Goal: Answer question/provide support: Share knowledge or assist other users

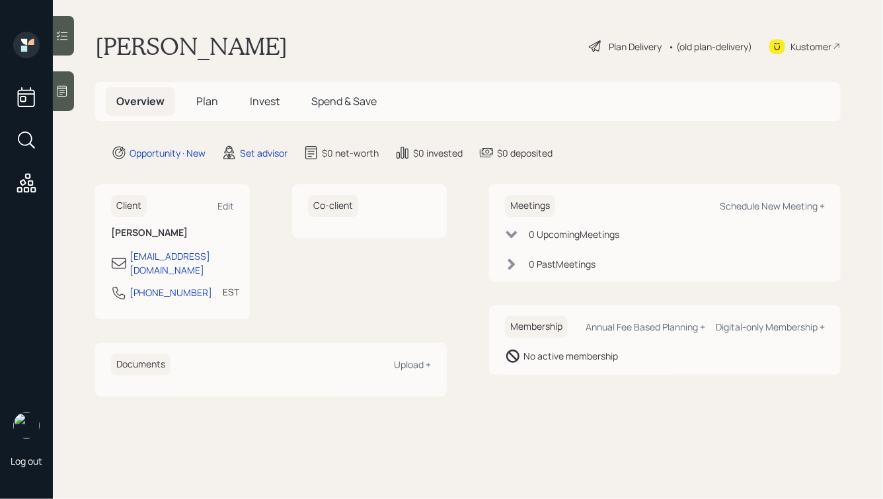
click at [60, 83] on div at bounding box center [63, 91] width 21 height 40
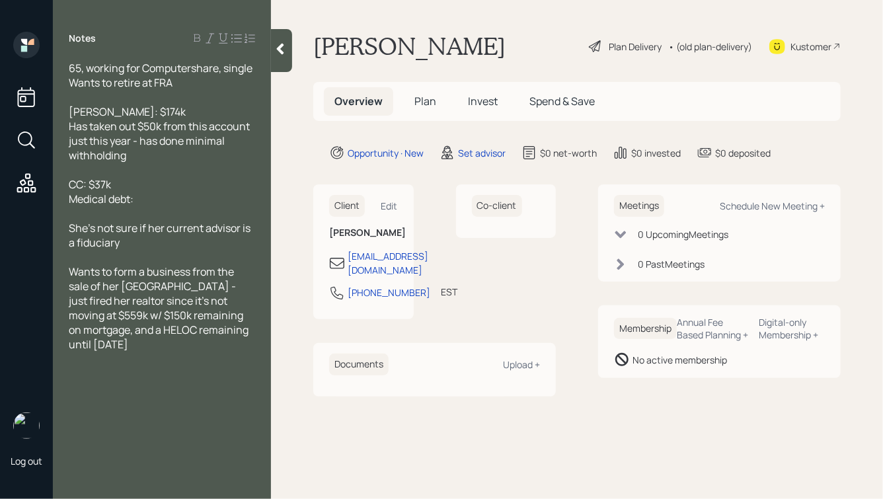
click at [183, 204] on div "CC: $37k Medical debt:" at bounding box center [162, 191] width 186 height 29
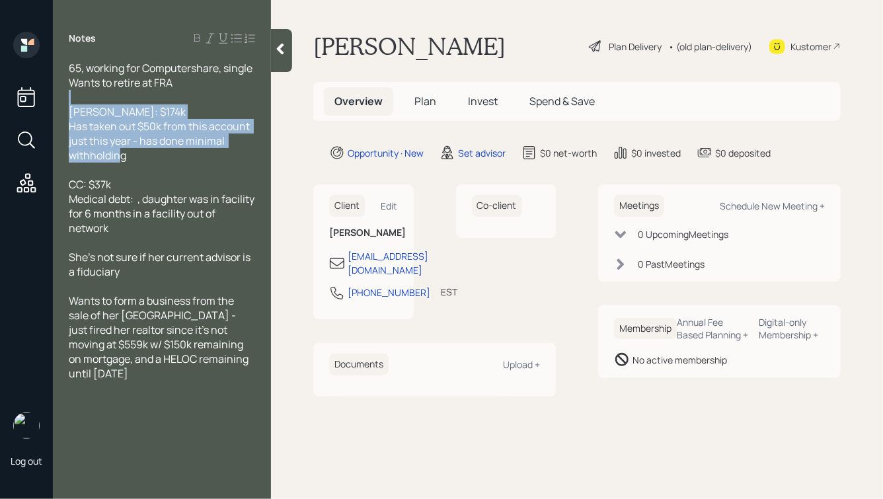
drag, startPoint x: 145, startPoint y: 159, endPoint x: 46, endPoint y: 92, distance: 119.5
click at [46, 93] on div "Log out Notes 65, working for Computershare, single Wants to retire at FRA [PER…" at bounding box center [441, 249] width 883 height 499
click at [183, 161] on div "[PERSON_NAME]: $174k Has taken out $50k from this account just this year - has …" at bounding box center [162, 133] width 186 height 58
drag, startPoint x: 144, startPoint y: 157, endPoint x: 58, endPoint y: 117, distance: 94.6
click at [58, 117] on div "65, working for Computershare, single Wants to retire at FRA [PERSON_NAME]: $17…" at bounding box center [162, 221] width 218 height 320
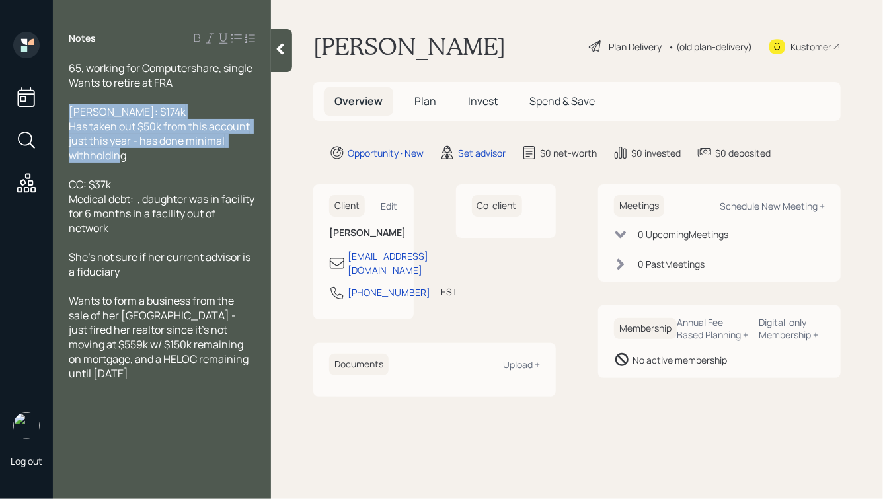
click at [142, 146] on span "[PERSON_NAME]: $174k Has taken out $50k from this account just this year - has …" at bounding box center [160, 133] width 183 height 58
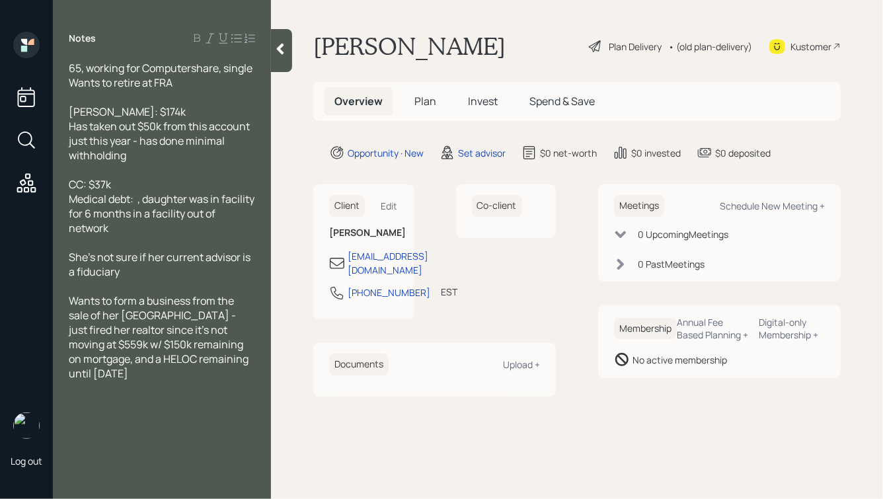
click at [138, 124] on span "[PERSON_NAME]: $174k Has taken out $50k from this account just this year - has …" at bounding box center [160, 133] width 183 height 58
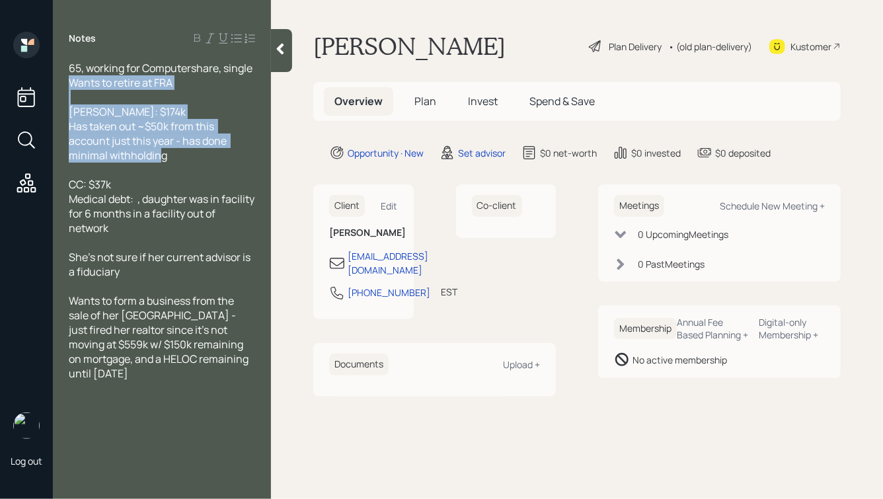
drag, startPoint x: 202, startPoint y: 162, endPoint x: 0, endPoint y: 75, distance: 219.6
click at [1, 75] on div "Log out Notes 65, working for Computershare, single Wants to retire at FRA [PER…" at bounding box center [441, 249] width 883 height 499
click at [180, 157] on div "[PERSON_NAME]: $174k Has taken out ~$50k from this account just this year - has…" at bounding box center [162, 133] width 186 height 58
drag, startPoint x: 209, startPoint y: 160, endPoint x: 57, endPoint y: 60, distance: 181.3
click at [59, 61] on div "65, working for Computershare, single Wants to retire at FRA [PERSON_NAME]: $17…" at bounding box center [162, 221] width 218 height 320
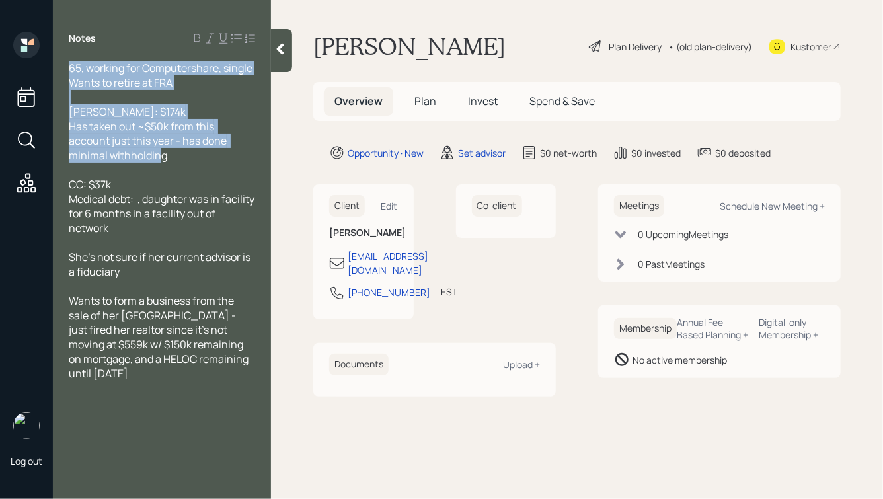
click at [177, 143] on span "[PERSON_NAME]: $174k Has taken out ~$50k from this account just this year - has…" at bounding box center [149, 133] width 160 height 58
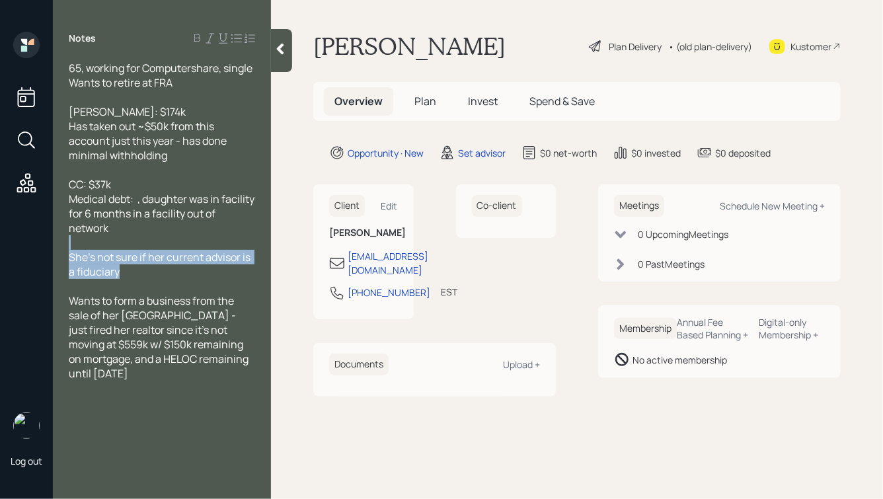
drag, startPoint x: 160, startPoint y: 275, endPoint x: 57, endPoint y: 248, distance: 105.9
click at [57, 248] on div "65, working for Computershare, single Wants to retire at FRA [PERSON_NAME]: $17…" at bounding box center [162, 221] width 218 height 320
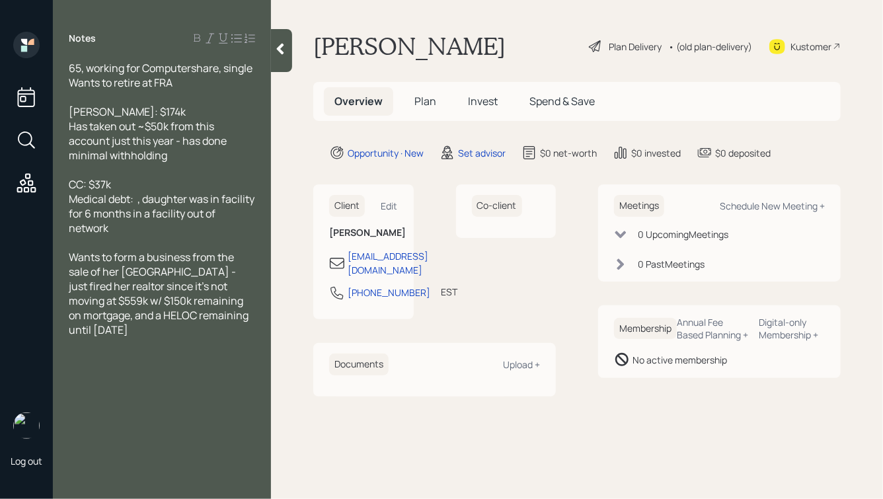
click at [145, 99] on div at bounding box center [162, 97] width 186 height 15
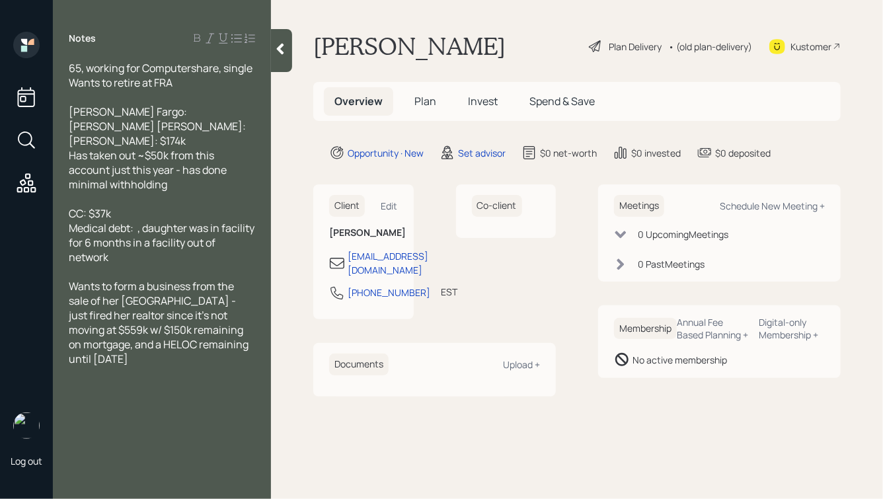
click at [285, 45] on icon at bounding box center [280, 48] width 13 height 13
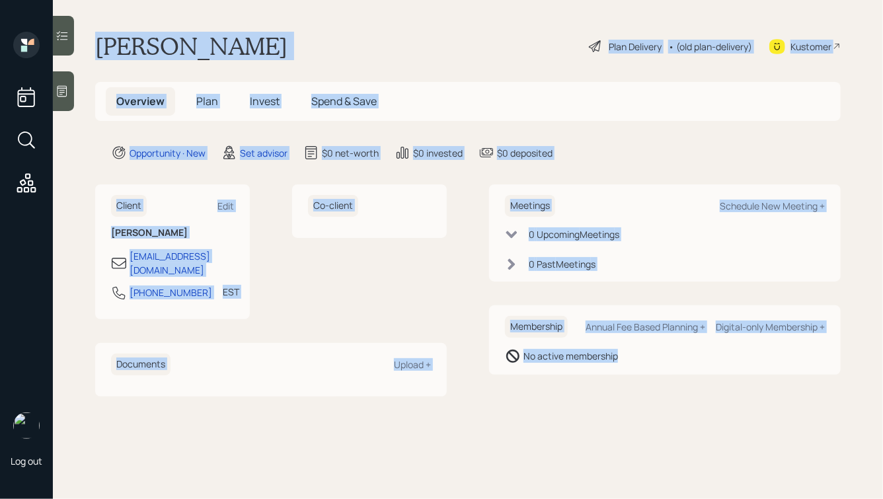
drag, startPoint x: 97, startPoint y: 44, endPoint x: 601, endPoint y: 407, distance: 621.0
click at [601, 407] on main "[PERSON_NAME] Plan Delivery • (old plan-delivery) Kustomer Overview Plan Invest…" at bounding box center [468, 249] width 830 height 499
drag, startPoint x: 98, startPoint y: 43, endPoint x: 621, endPoint y: 399, distance: 632.5
click at [621, 399] on main "[PERSON_NAME] Plan Delivery • (old plan-delivery) Kustomer Overview Plan Invest…" at bounding box center [468, 249] width 830 height 499
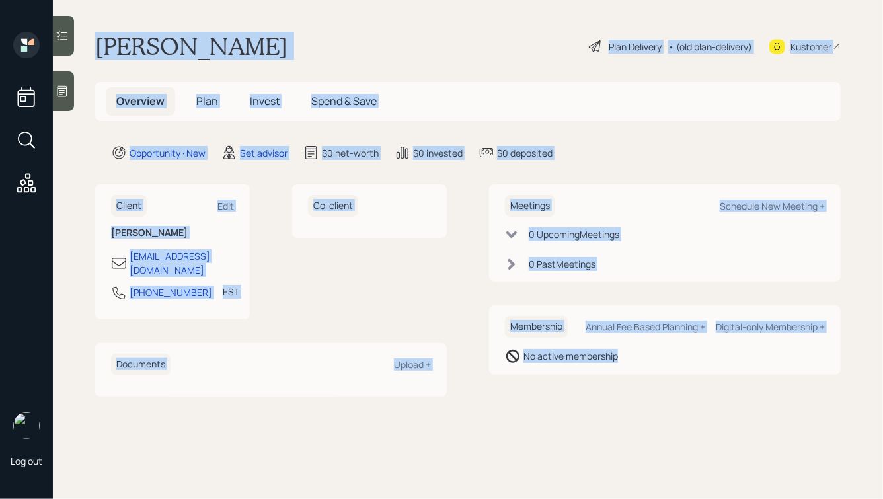
click at [621, 399] on main "[PERSON_NAME] Plan Delivery • (old plan-delivery) Kustomer Overview Plan Invest…" at bounding box center [468, 249] width 830 height 499
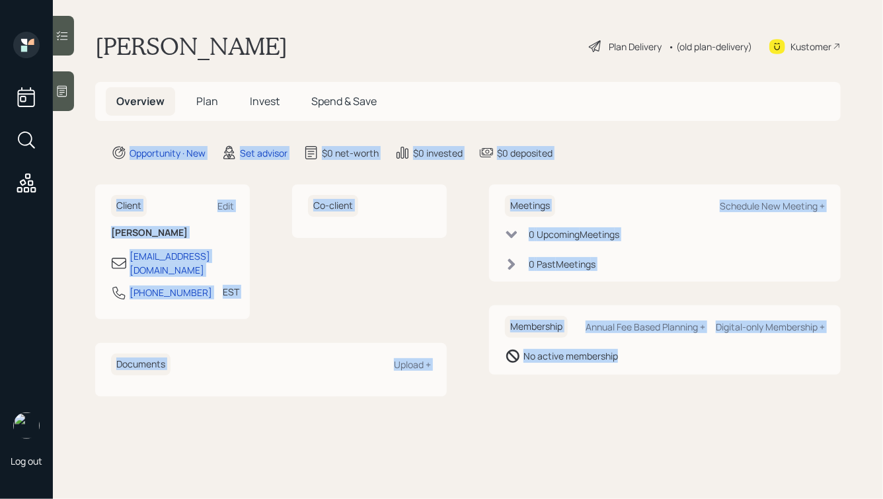
drag, startPoint x: 621, startPoint y: 399, endPoint x: 296, endPoint y: 110, distance: 434.8
click at [296, 110] on main "[PERSON_NAME] Plan Delivery • (old plan-delivery) Kustomer Overview Plan Invest…" at bounding box center [468, 249] width 830 height 499
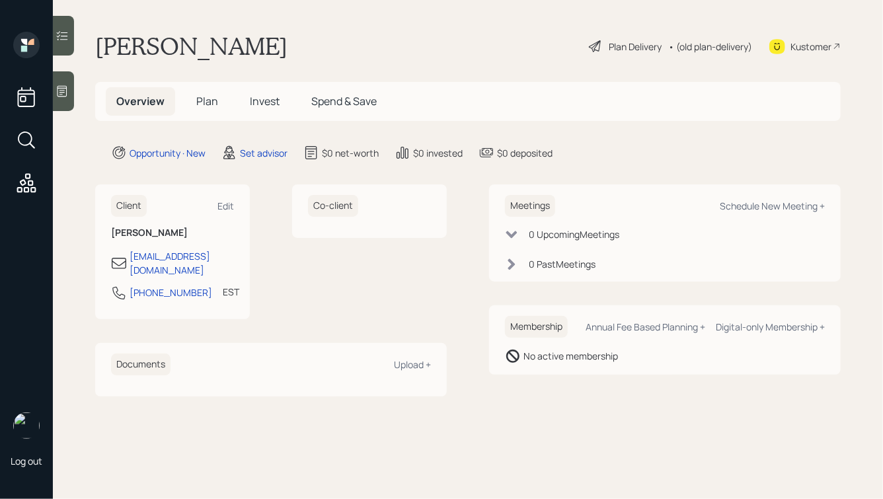
click at [226, 48] on div "[PERSON_NAME] Plan Delivery • (old plan-delivery) Kustomer" at bounding box center [467, 46] width 745 height 29
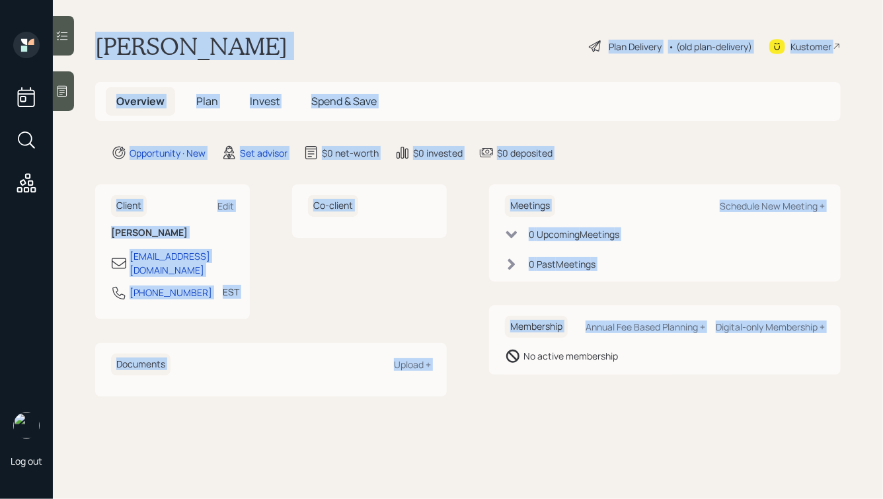
drag, startPoint x: 95, startPoint y: 43, endPoint x: 511, endPoint y: 351, distance: 517.8
click at [512, 351] on main "[PERSON_NAME] Plan Delivery • (old plan-delivery) Kustomer Overview Plan Invest…" at bounding box center [468, 249] width 830 height 499
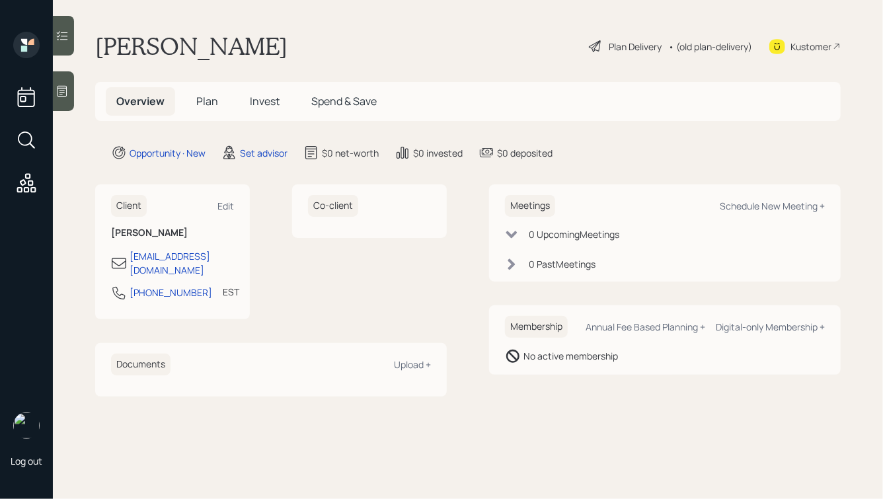
click at [620, 379] on div "Meetings Schedule New Meeting + 0 Upcoming Meeting s 0 Past Meeting s Membershi…" at bounding box center [665, 289] width 352 height 211
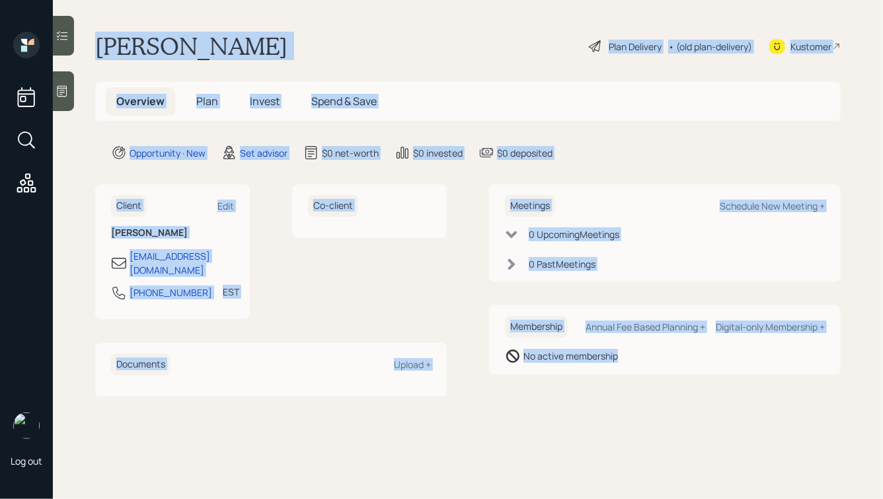
drag, startPoint x: 667, startPoint y: 379, endPoint x: 314, endPoint y: 26, distance: 499.0
click at [314, 26] on main "[PERSON_NAME] Plan Delivery • (old plan-delivery) Kustomer Overview Plan Invest…" at bounding box center [468, 249] width 830 height 499
click at [270, 42] on div "[PERSON_NAME] Plan Delivery • (old plan-delivery) Kustomer" at bounding box center [467, 46] width 745 height 29
drag, startPoint x: 93, startPoint y: 42, endPoint x: 552, endPoint y: 348, distance: 551.8
click at [552, 348] on main "[PERSON_NAME] Plan Delivery • (old plan-delivery) Kustomer Overview Plan Invest…" at bounding box center [468, 249] width 830 height 499
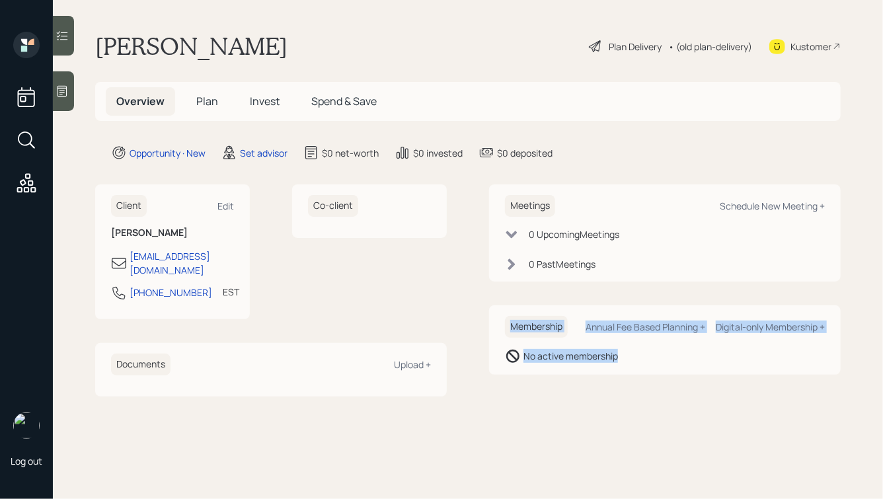
drag, startPoint x: 662, startPoint y: 361, endPoint x: 519, endPoint y: 273, distance: 167.6
click at [525, 276] on div "Meetings Schedule New Meeting + 0 Upcoming Meeting s 0 Past Meeting s Membershi…" at bounding box center [665, 279] width 352 height 190
click at [643, 363] on div "Membership Annual Fee Based Planning + Digital-only Membership + No active memb…" at bounding box center [665, 339] width 352 height 69
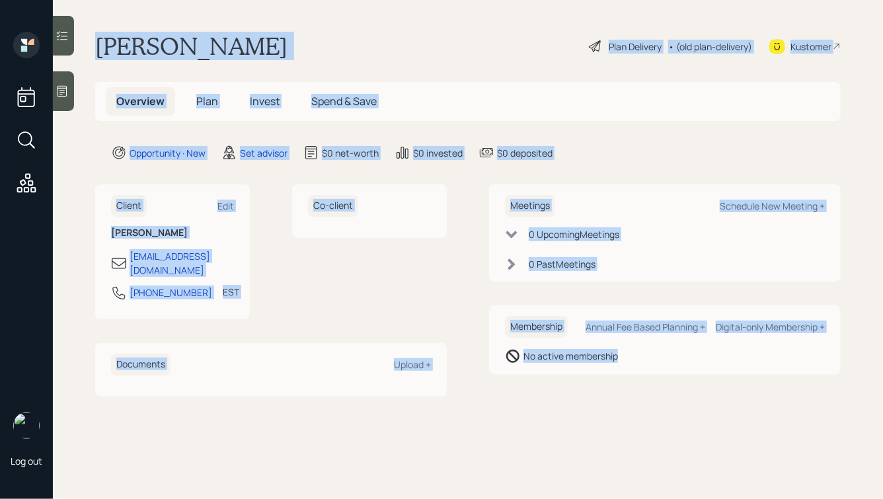
drag, startPoint x: 665, startPoint y: 367, endPoint x: 334, endPoint y: 28, distance: 473.8
click at [334, 28] on main "[PERSON_NAME] Plan Delivery • (old plan-delivery) Kustomer Overview Plan Invest…" at bounding box center [468, 249] width 830 height 499
click at [276, 28] on main "[PERSON_NAME] Plan Delivery • (old plan-delivery) Kustomer Overview Plan Invest…" at bounding box center [468, 249] width 830 height 499
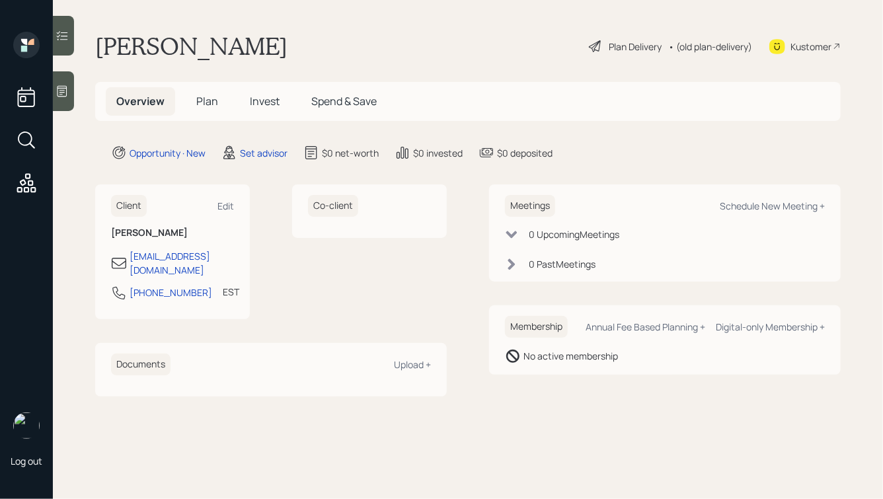
click at [61, 89] on icon at bounding box center [62, 91] width 13 height 13
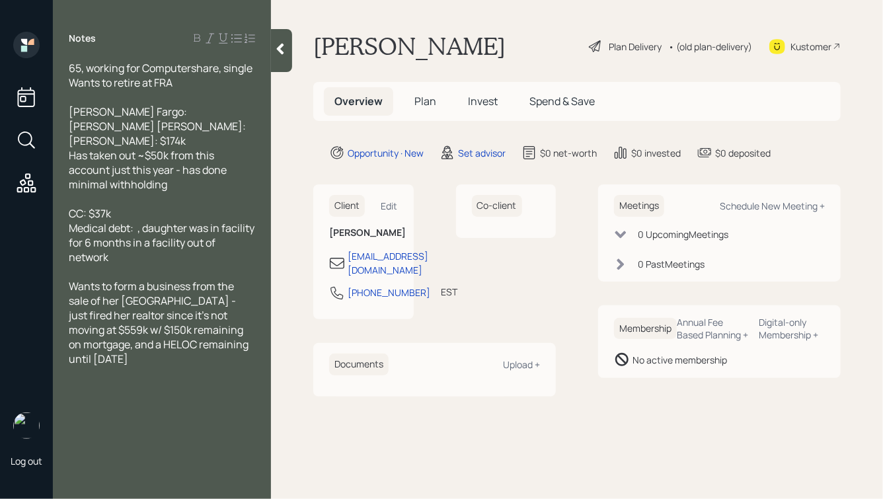
click at [128, 142] on span "[PERSON_NAME] Fargo: [PERSON_NAME] [PERSON_NAME]: [PERSON_NAME]: $174k Has take…" at bounding box center [157, 147] width 177 height 87
click at [157, 126] on div "[PERSON_NAME] Fargo: [PERSON_NAME] [PERSON_NAME]: [PERSON_NAME]: $174k Has take…" at bounding box center [162, 147] width 186 height 87
click at [132, 112] on div "[PERSON_NAME] Fargo: [PERSON_NAME] [PERSON_NAME]: [PERSON_NAME]: $174k Has take…" at bounding box center [162, 147] width 186 height 87
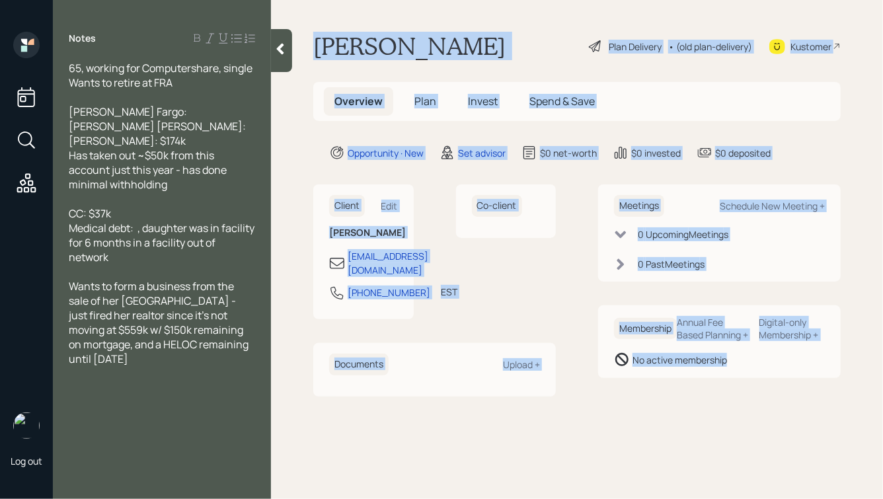
drag, startPoint x: 313, startPoint y: 44, endPoint x: 788, endPoint y: 442, distance: 619.2
click at [788, 442] on main "[PERSON_NAME] Plan Delivery • (old plan-delivery) Kustomer Overview Plan Invest…" at bounding box center [577, 249] width 612 height 499
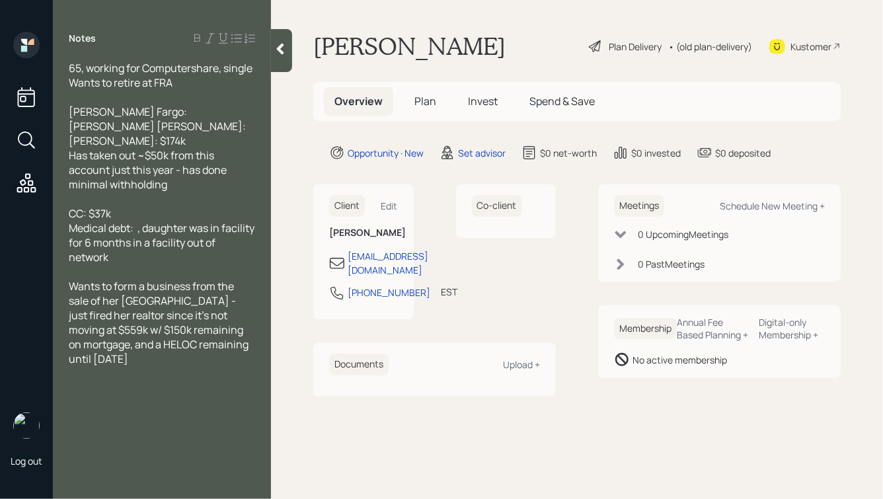
click at [757, 427] on main "[PERSON_NAME] Plan Delivery • (old plan-delivery) Kustomer Overview Plan Invest…" at bounding box center [577, 249] width 612 height 499
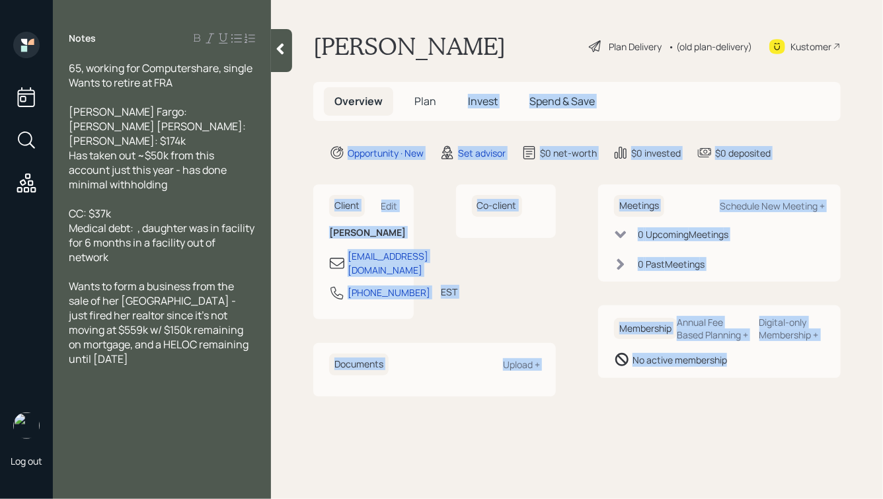
drag, startPoint x: 804, startPoint y: 425, endPoint x: 465, endPoint y: 67, distance: 492.7
click at [465, 67] on main "[PERSON_NAME] Plan Delivery • (old plan-delivery) Kustomer Overview Plan Invest…" at bounding box center [577, 249] width 612 height 499
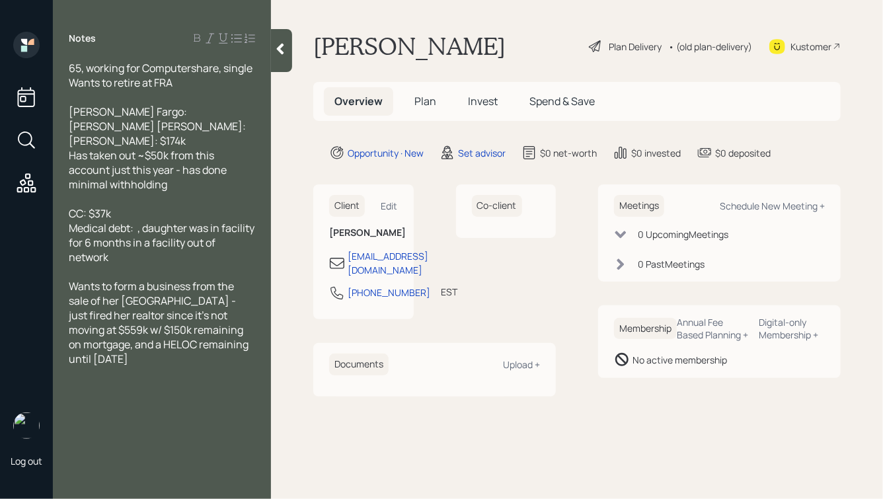
click at [391, 50] on h1 "[PERSON_NAME]" at bounding box center [409, 46] width 192 height 29
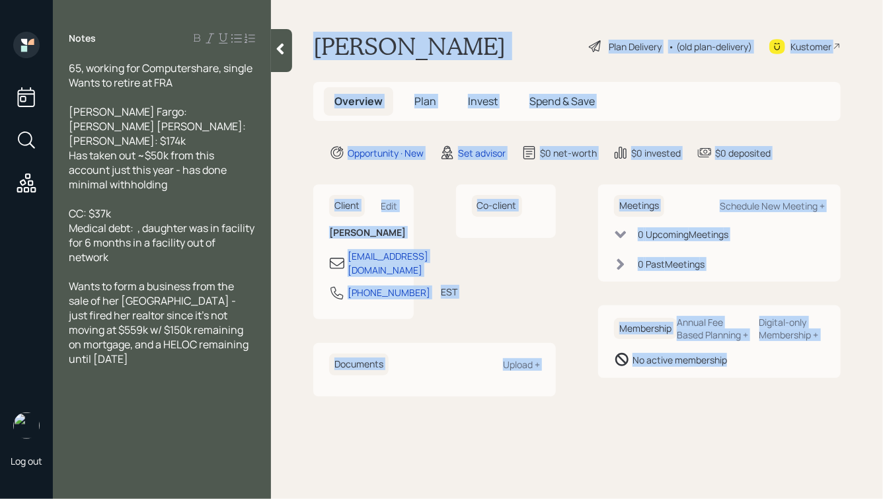
drag, startPoint x: 316, startPoint y: 44, endPoint x: 741, endPoint y: 422, distance: 568.3
click at [741, 422] on main "[PERSON_NAME] Plan Delivery • (old plan-delivery) Kustomer Overview Plan Invest…" at bounding box center [577, 249] width 612 height 499
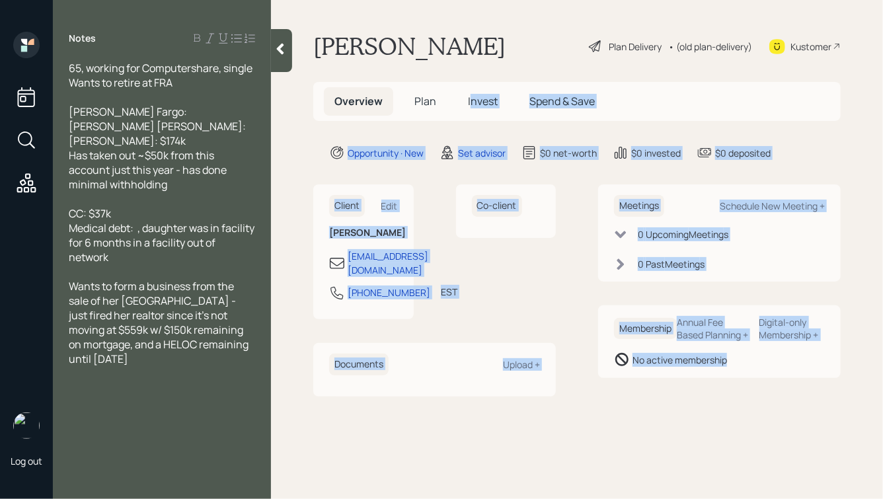
drag, startPoint x: 741, startPoint y: 422, endPoint x: 472, endPoint y: 103, distance: 416.9
click at [472, 103] on main "[PERSON_NAME] Plan Delivery • (old plan-delivery) Kustomer Overview Plan Invest…" at bounding box center [577, 249] width 612 height 499
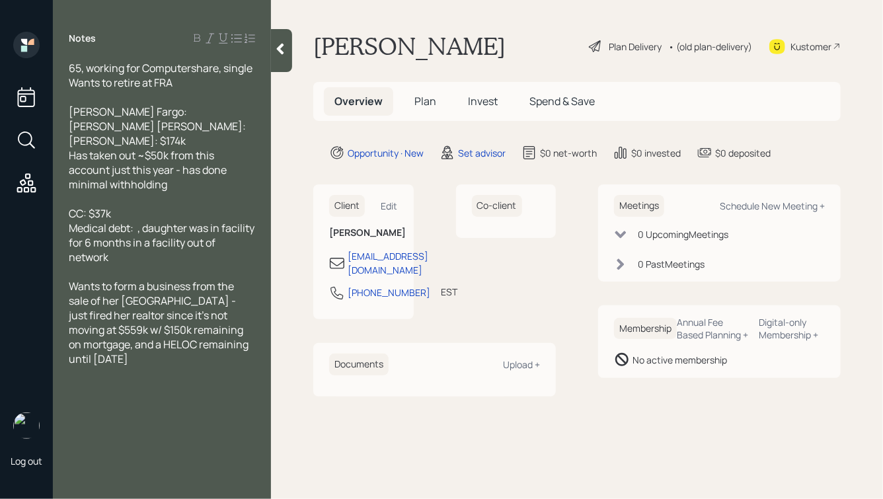
click at [402, 53] on h1 "[PERSON_NAME]" at bounding box center [409, 46] width 192 height 29
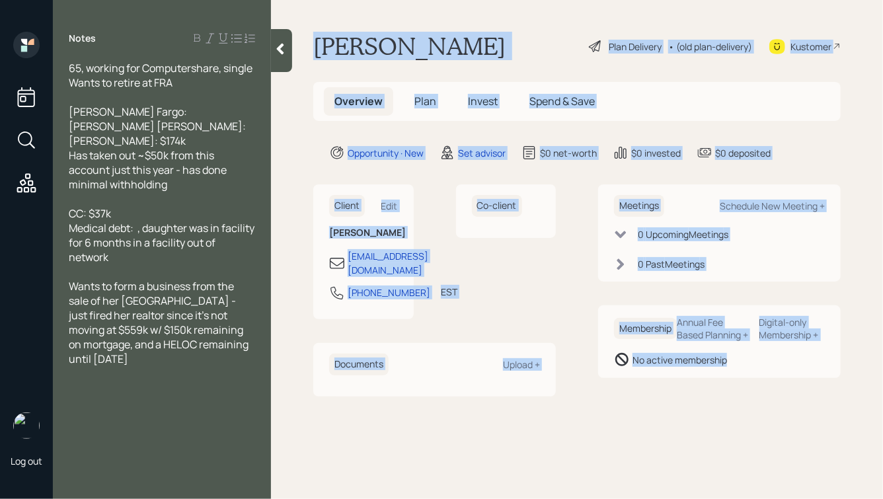
drag, startPoint x: 312, startPoint y: 44, endPoint x: 755, endPoint y: 424, distance: 583.5
click at [755, 424] on main "[PERSON_NAME] Plan Delivery • (old plan-delivery) Kustomer Overview Plan Invest…" at bounding box center [577, 249] width 612 height 499
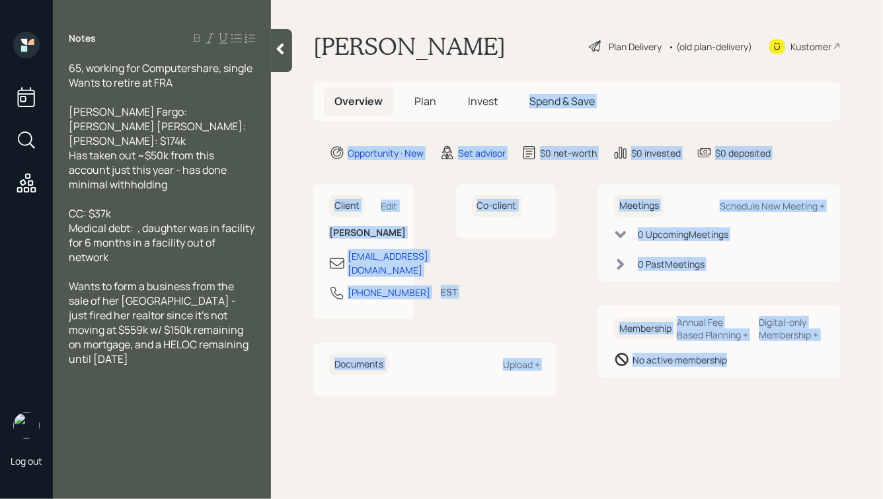
drag, startPoint x: 798, startPoint y: 418, endPoint x: 509, endPoint y: 87, distance: 438.8
click at [511, 90] on main "[PERSON_NAME] Plan Delivery • (old plan-delivery) Kustomer Overview Plan Invest…" at bounding box center [577, 249] width 612 height 499
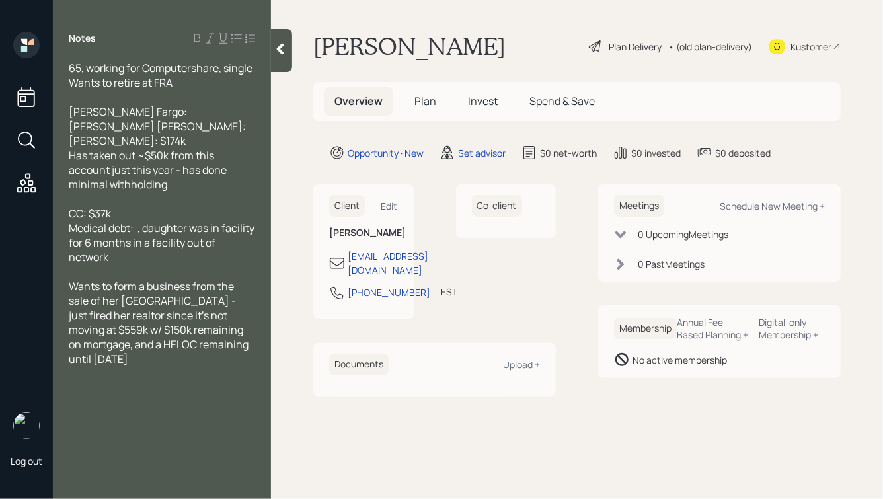
click at [428, 42] on h1 "[PERSON_NAME]" at bounding box center [409, 46] width 192 height 29
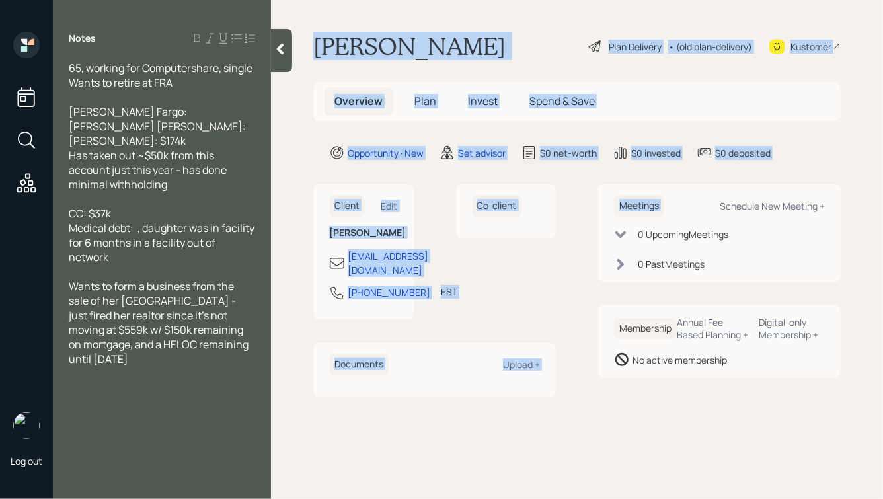
drag, startPoint x: 309, startPoint y: 38, endPoint x: 794, endPoint y: 164, distance: 500.4
click at [794, 164] on main "[PERSON_NAME] Plan Delivery • (old plan-delivery) Kustomer Overview Plan Invest…" at bounding box center [577, 249] width 612 height 499
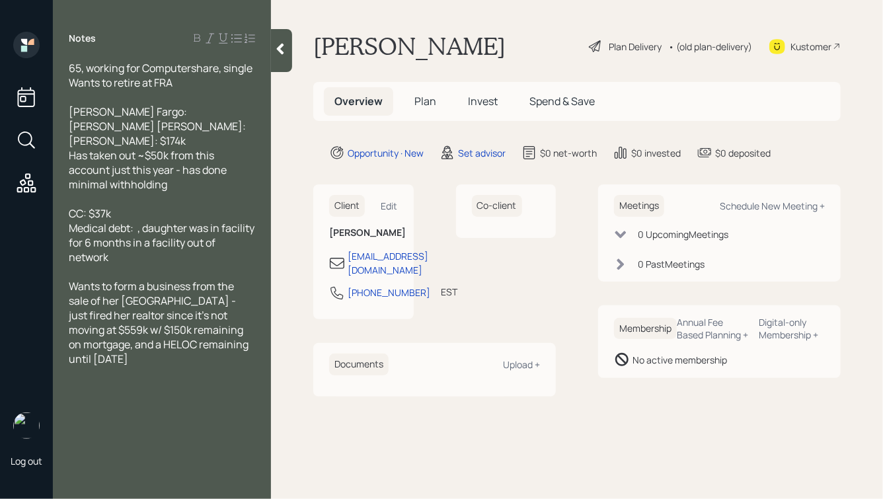
click at [280, 48] on icon at bounding box center [280, 49] width 7 height 11
